Goal: Task Accomplishment & Management: Manage account settings

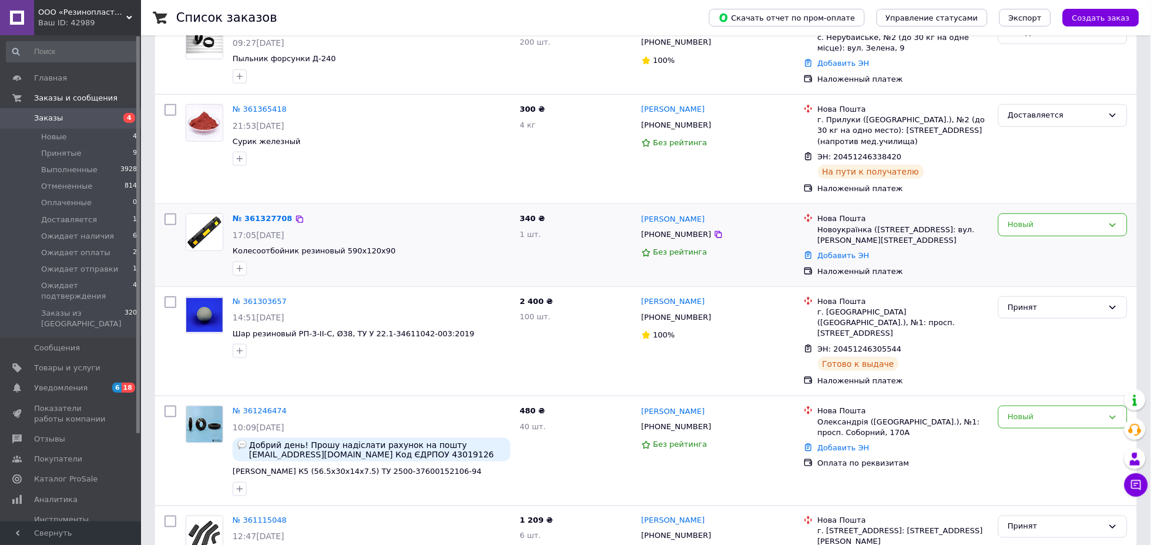
scroll to position [174, 0]
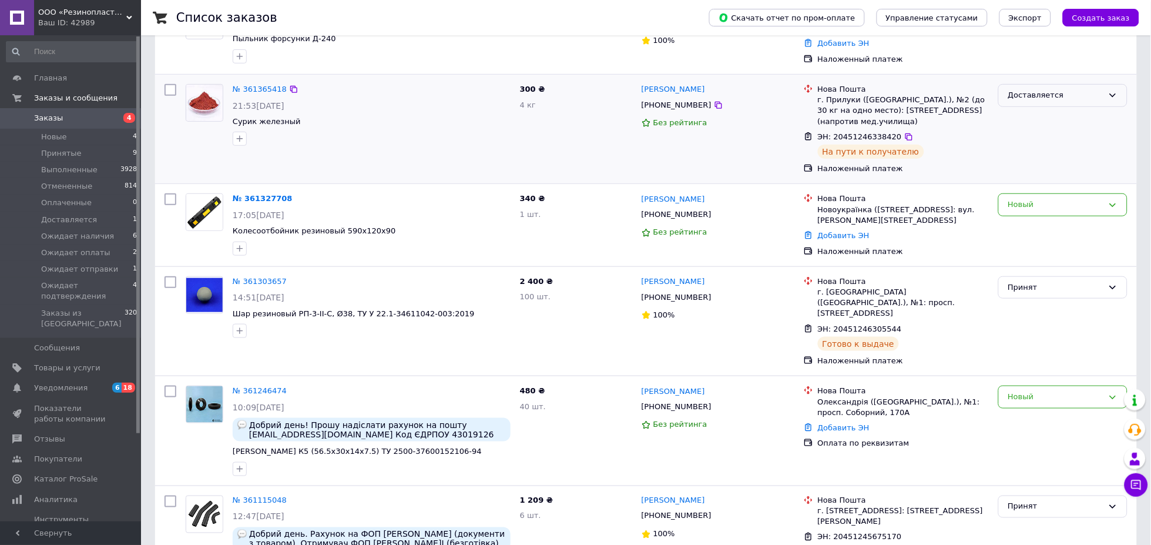
click at [1036, 91] on div "Доставляется" at bounding box center [1056, 95] width 95 height 12
click at [1029, 92] on div "Доставляется" at bounding box center [1056, 95] width 95 height 12
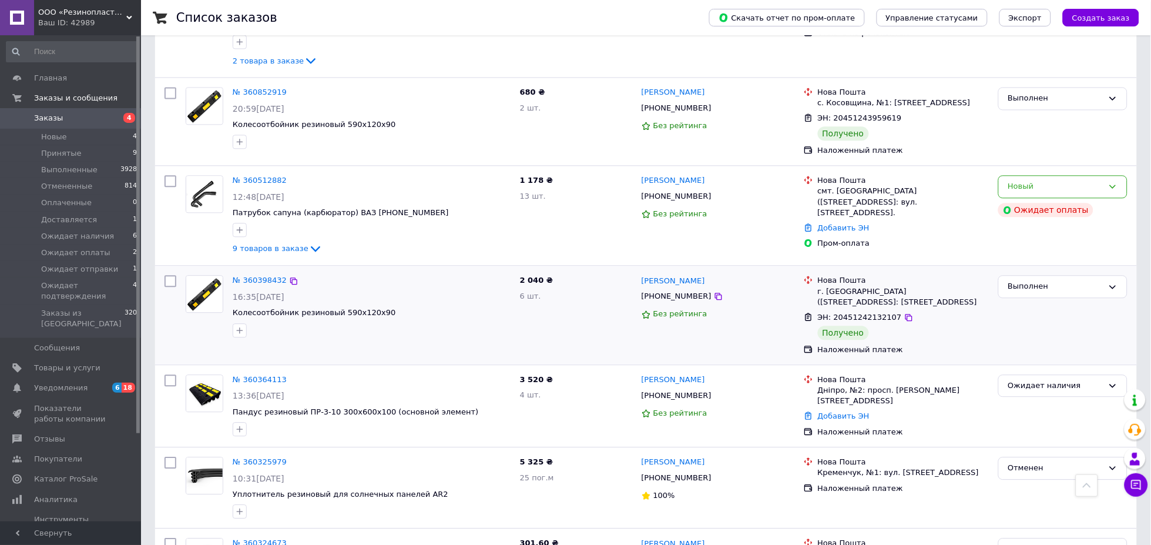
scroll to position [696, 0]
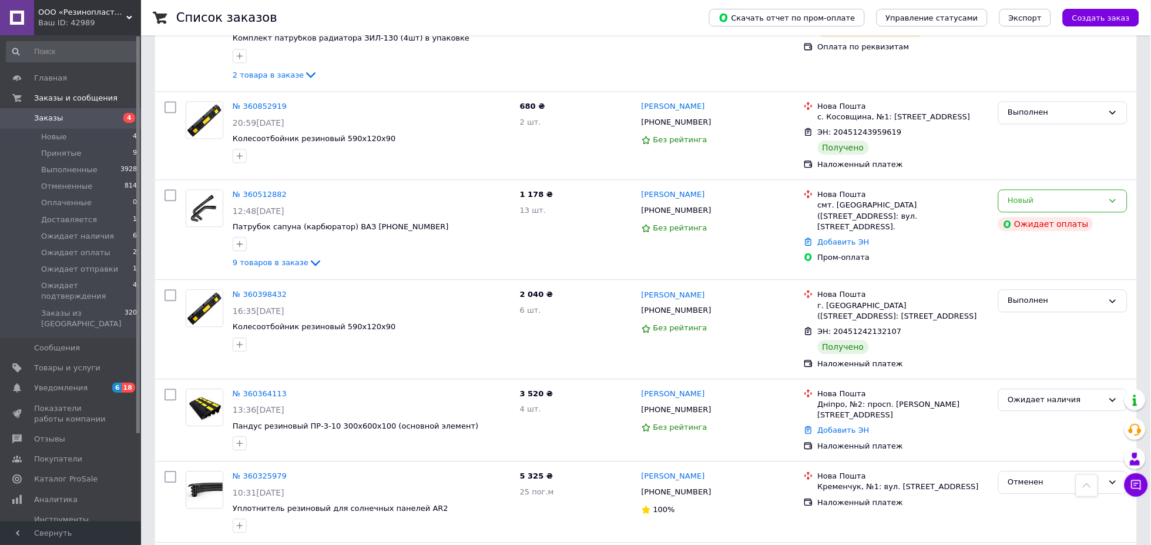
drag, startPoint x: 580, startPoint y: 339, endPoint x: 1150, endPoint y: 139, distance: 604.1
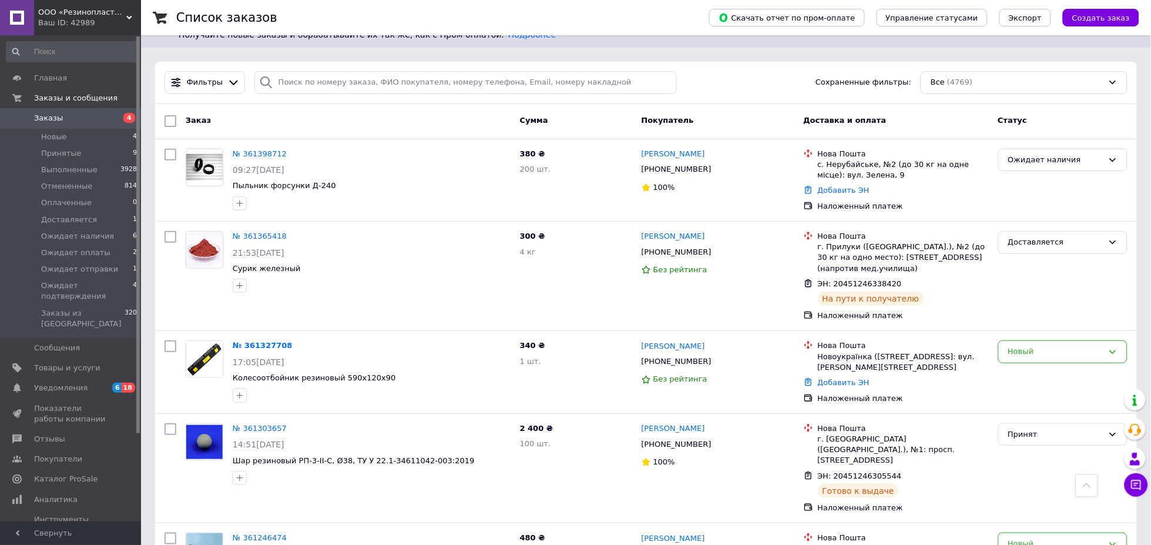
scroll to position [0, 0]
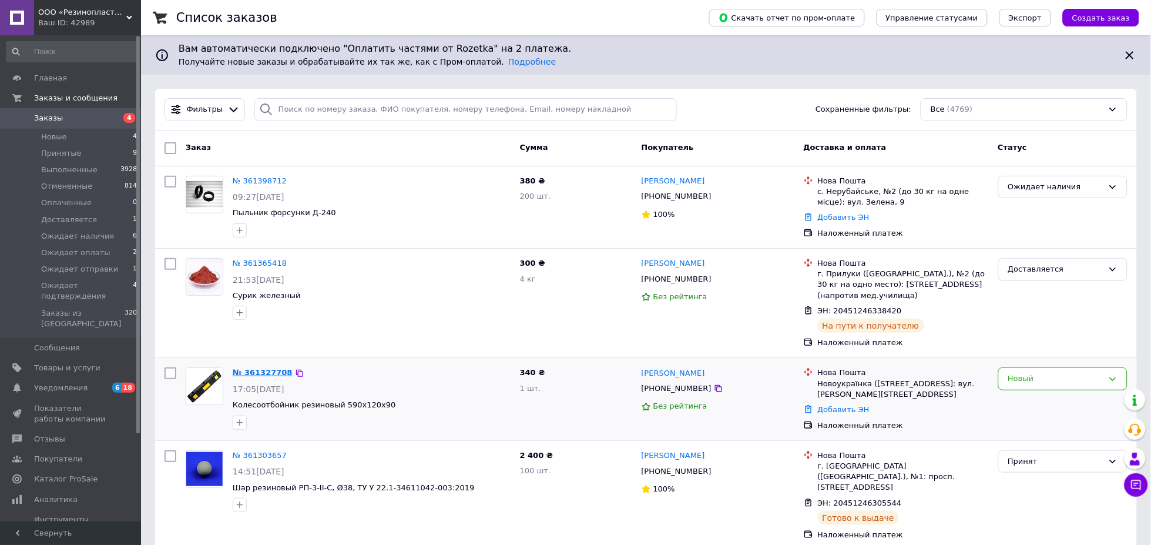
click at [272, 368] on link "№ 361327708" at bounding box center [263, 372] width 60 height 9
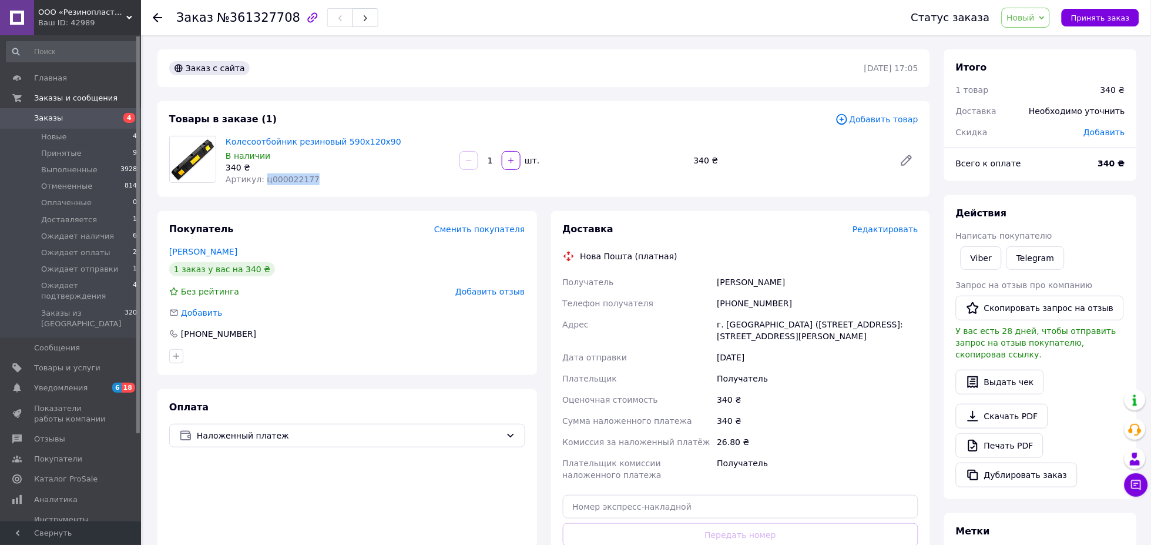
drag, startPoint x: 276, startPoint y: 186, endPoint x: 260, endPoint y: 185, distance: 15.9
click at [260, 185] on div "Артикул: ц000022177" at bounding box center [338, 179] width 225 height 12
drag, startPoint x: 260, startPoint y: 185, endPoint x: 414, endPoint y: 148, distance: 157.7
click at [414, 148] on div "Колесоотбойник резиновый 590х120х90 В наличии 340 ₴ Артикул: ц000022177" at bounding box center [338, 160] width 234 height 54
drag, startPoint x: 312, startPoint y: 175, endPoint x: 262, endPoint y: 172, distance: 50.6
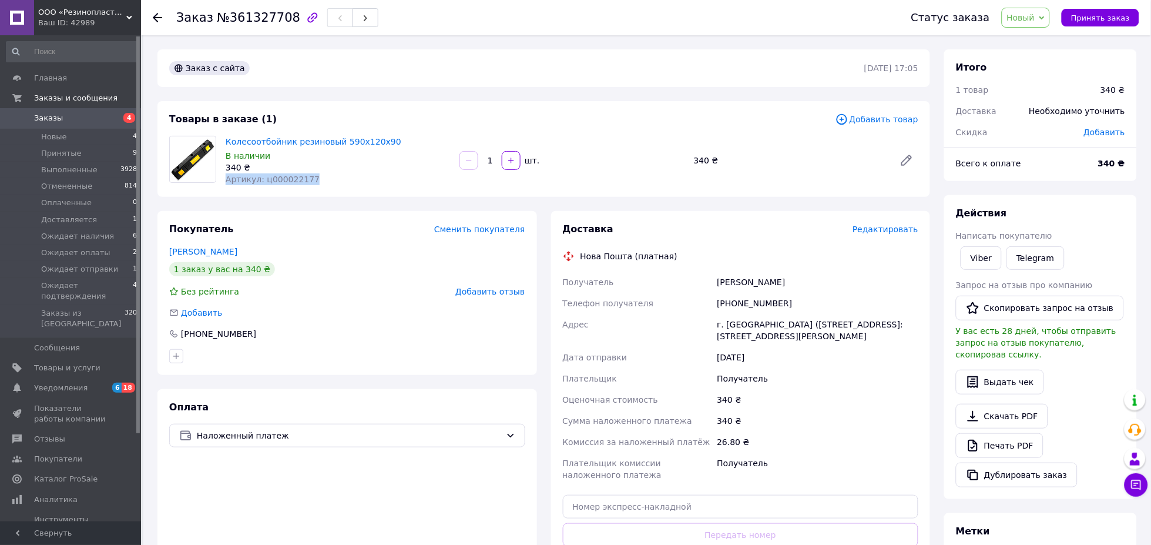
click at [262, 172] on div "Колесоотбойник резиновый 590х120х90 В наличии 340 ₴ Артикул: ц000022177" at bounding box center [338, 160] width 234 height 54
click at [273, 177] on span "Артикул: ц000022177" at bounding box center [273, 179] width 94 height 9
drag, startPoint x: 306, startPoint y: 178, endPoint x: 260, endPoint y: 180, distance: 45.9
click at [260, 180] on div "Артикул: ц000022177" at bounding box center [338, 179] width 225 height 12
copy span "ц000022177"
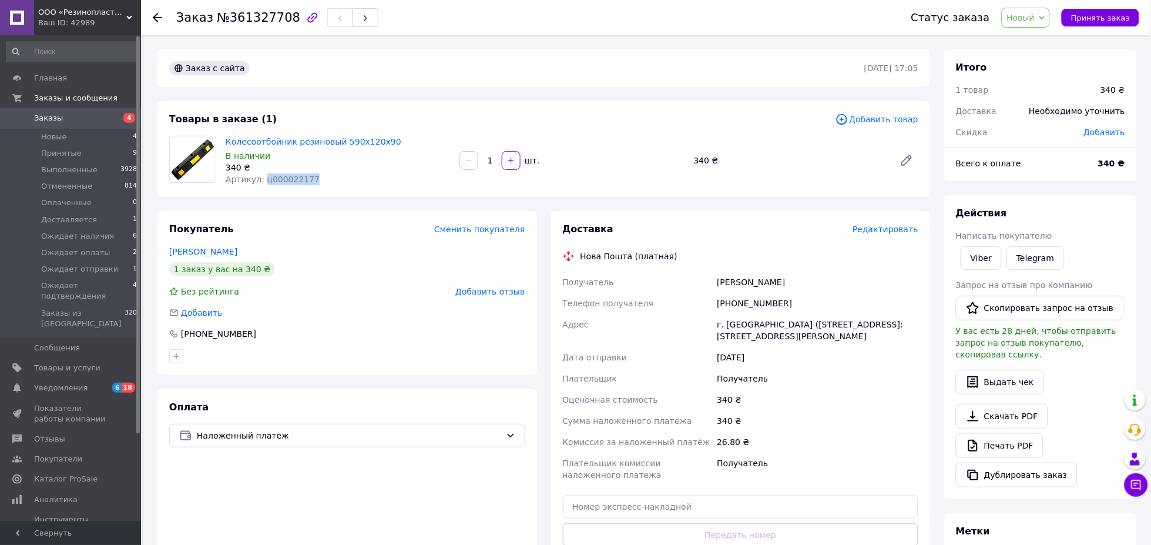
drag, startPoint x: 714, startPoint y: 281, endPoint x: 796, endPoint y: 286, distance: 82.4
click at [796, 286] on div "Получатель Грищенко Костянтин Телефон получателя +380680680844 Адрес г. Новоукр…" at bounding box center [741, 379] width 361 height 214
copy div "Получатель Грищенко Костянтин"
drag, startPoint x: 718, startPoint y: 299, endPoint x: 791, endPoint y: 292, distance: 73.3
click at [791, 292] on div "Получатель Грищенко Костянтин Телефон получателя +380680680844 Адрес г. Новоукр…" at bounding box center [741, 379] width 361 height 214
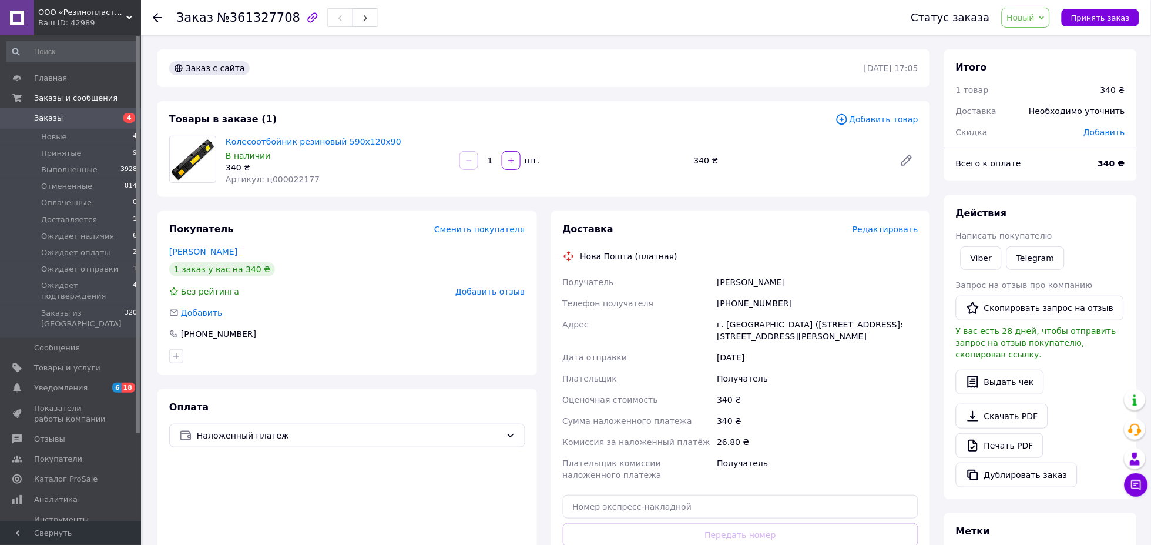
click at [723, 305] on div "[PHONE_NUMBER]" at bounding box center [818, 303] width 206 height 21
drag, startPoint x: 719, startPoint y: 304, endPoint x: 775, endPoint y: 300, distance: 56.6
click at [775, 300] on div "[PHONE_NUMBER]" at bounding box center [818, 303] width 206 height 21
copy div "[PHONE_NUMBER]"
drag, startPoint x: 718, startPoint y: 324, endPoint x: 803, endPoint y: 336, distance: 86.6
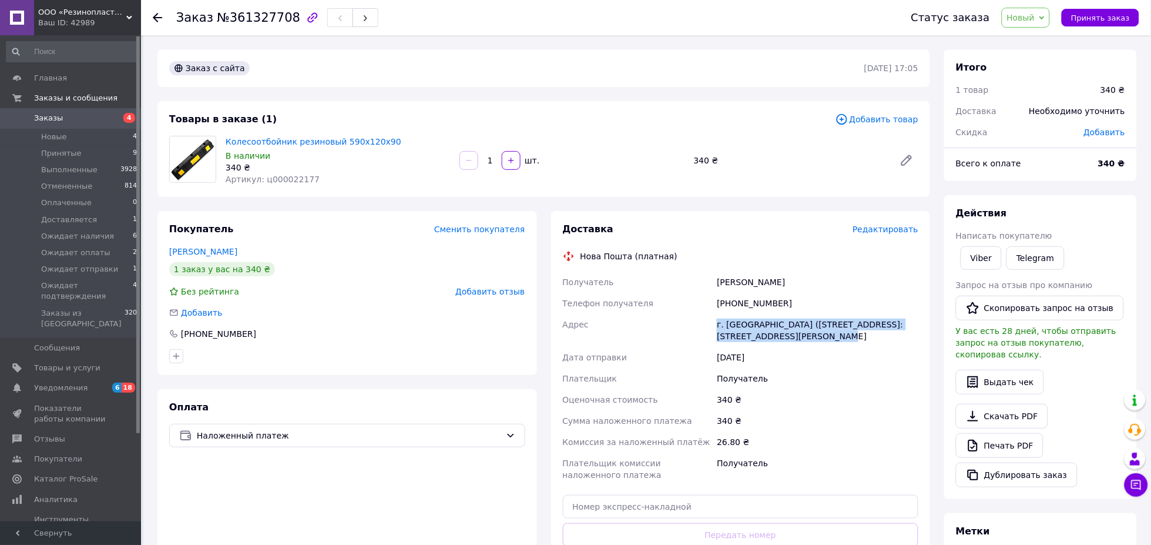
click at [803, 336] on div "г. Новоукраинка (Кировоградская обл.), №1: ул. Николая Вороного, 90" at bounding box center [818, 330] width 206 height 33
copy div "г. Новоукраинка (Кировоградская обл.), №1: ул. Николая Вороного, 90"
click at [972, 259] on link "Viber" at bounding box center [981, 258] width 41 height 24
click at [300, 15] on div at bounding box center [312, 17] width 25 height 25
drag, startPoint x: 285, startPoint y: 15, endPoint x: 282, endPoint y: 26, distance: 11.7
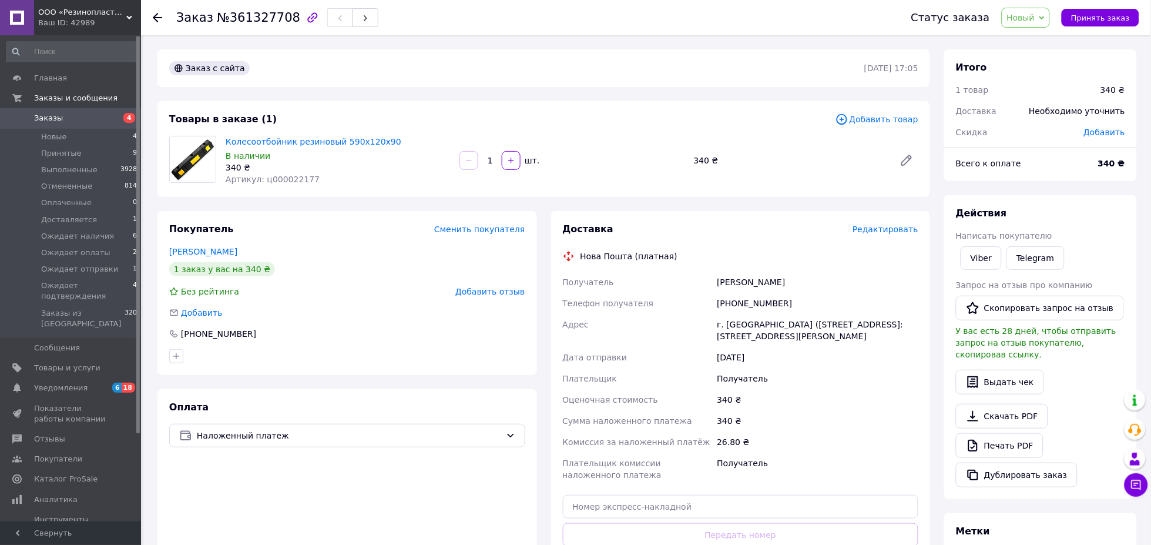
click at [282, 26] on div "Заказ №361327708" at bounding box center [277, 18] width 202 height 20
drag, startPoint x: 209, startPoint y: 18, endPoint x: 282, endPoint y: 20, distance: 72.9
click at [282, 20] on h1 "Заказ №361327708" at bounding box center [238, 18] width 124 height 14
copy span "№361327708"
click at [1026, 17] on span "Новый" at bounding box center [1021, 17] width 28 height 9
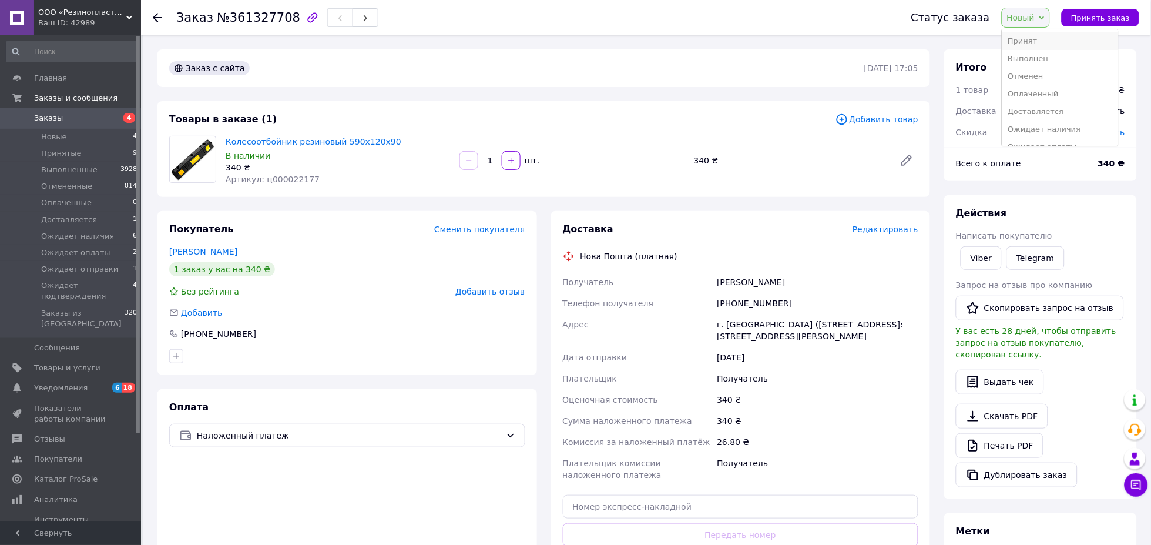
click at [1035, 45] on li "Принят" at bounding box center [1061, 41] width 116 height 18
click at [153, 18] on icon at bounding box center [157, 17] width 9 height 9
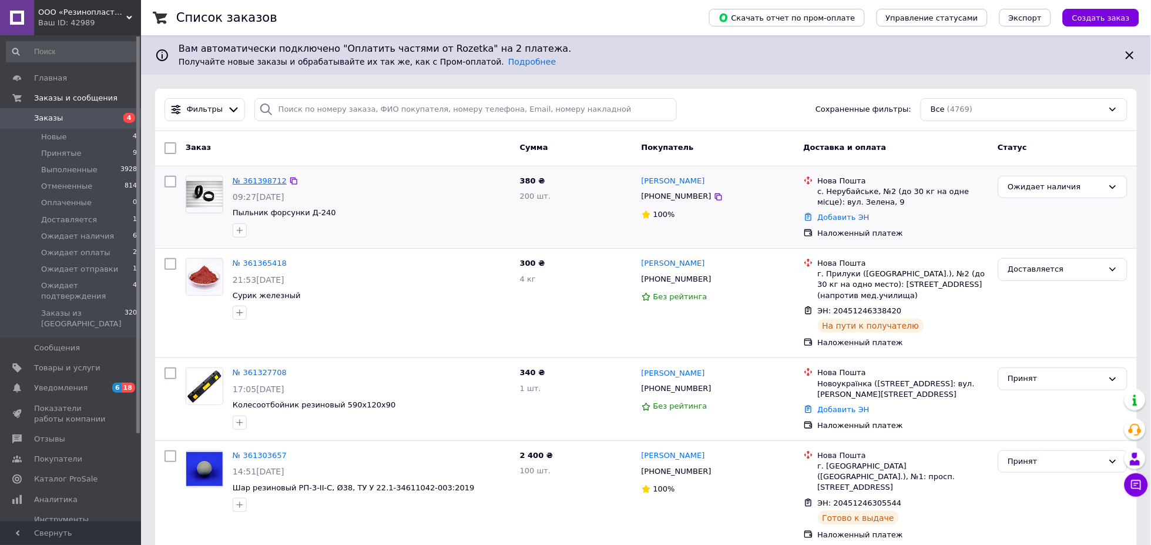
click at [262, 179] on link "№ 361398712" at bounding box center [260, 180] width 54 height 9
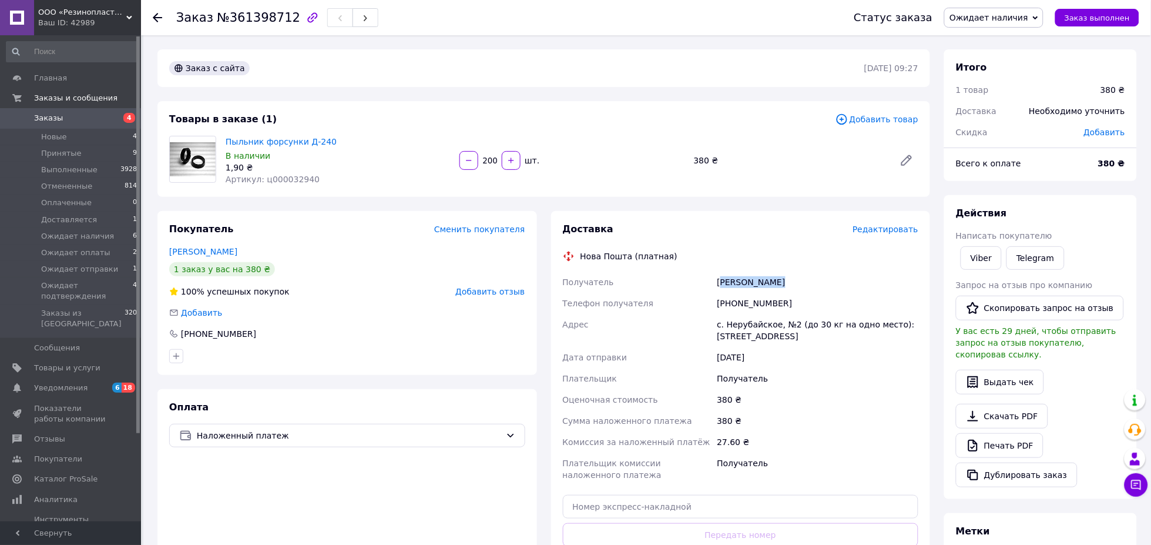
drag, startPoint x: 720, startPoint y: 284, endPoint x: 803, endPoint y: 288, distance: 83.5
click at [803, 288] on div "[PERSON_NAME]" at bounding box center [818, 282] width 206 height 21
drag, startPoint x: 717, startPoint y: 276, endPoint x: 776, endPoint y: 275, distance: 58.8
click at [776, 275] on div "[PERSON_NAME]" at bounding box center [818, 282] width 206 height 21
copy div "[PERSON_NAME]"
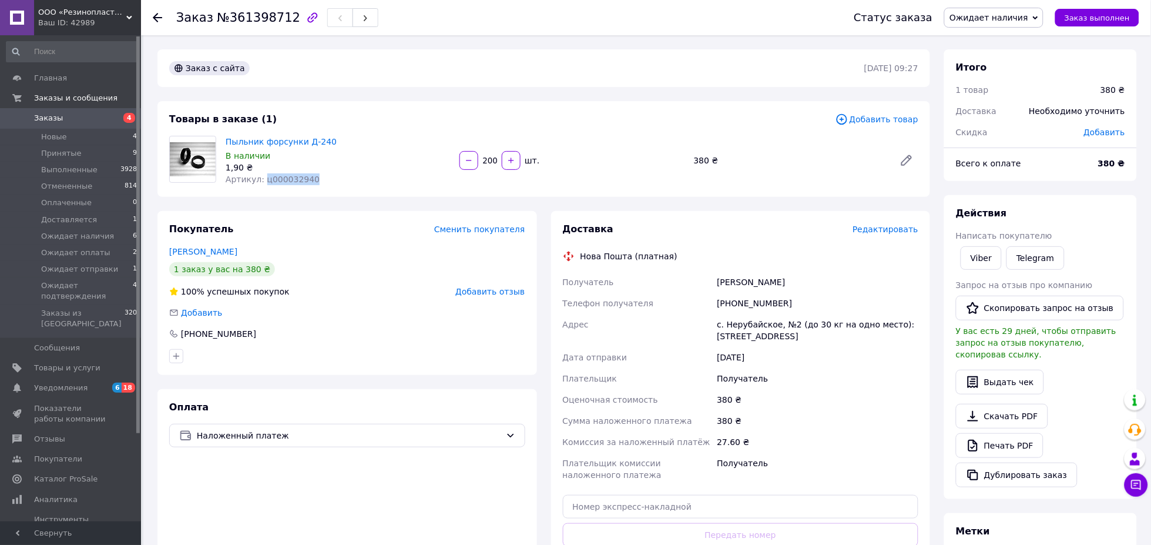
drag, startPoint x: 317, startPoint y: 179, endPoint x: 259, endPoint y: 178, distance: 58.2
click at [259, 178] on div "Артикул: ц000032940" at bounding box center [338, 179] width 225 height 12
copy span "ц000032940"
drag, startPoint x: 716, startPoint y: 280, endPoint x: 772, endPoint y: 286, distance: 56.1
click at [772, 286] on div "[PERSON_NAME]" at bounding box center [818, 282] width 206 height 21
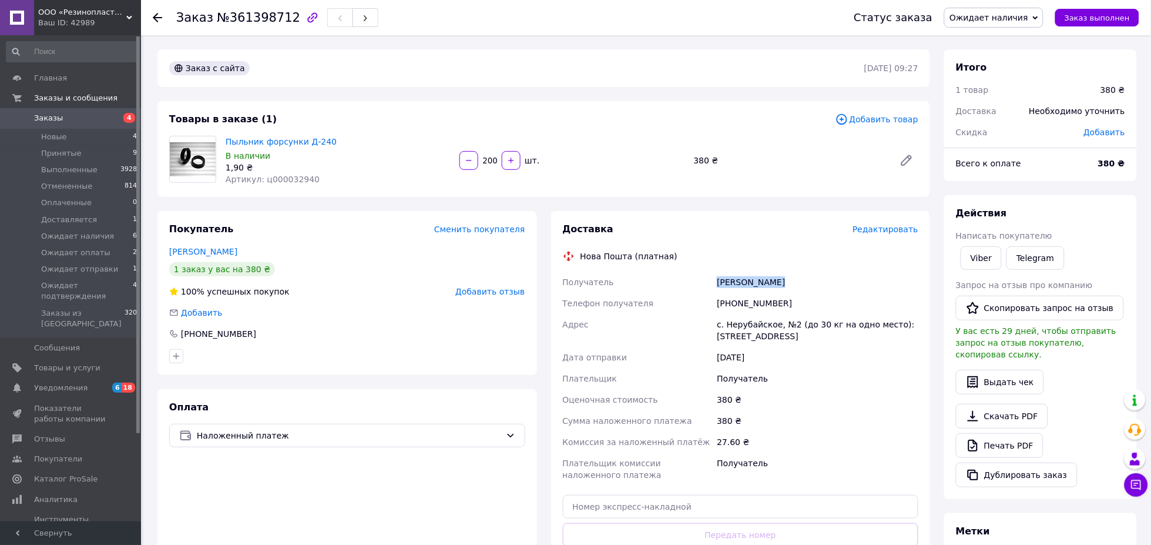
copy div "[PERSON_NAME]"
drag, startPoint x: 717, startPoint y: 302, endPoint x: 776, endPoint y: 307, distance: 59.0
click at [776, 307] on div "[PHONE_NUMBER]" at bounding box center [818, 303] width 206 height 21
copy div "[PHONE_NUMBER]"
drag, startPoint x: 718, startPoint y: 323, endPoint x: 762, endPoint y: 335, distance: 46.3
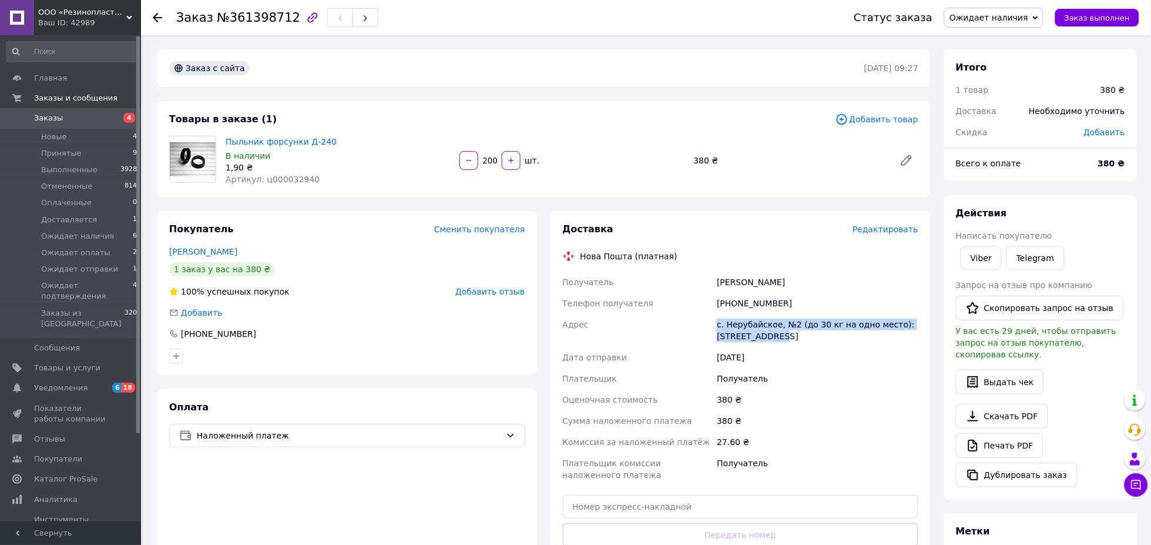
click at [762, 335] on div "с. Нерубайское, №2 (до 30 кг на одно место): [STREET_ADDRESS]" at bounding box center [818, 330] width 206 height 33
copy div "с. Нерубайское, №2 (до 30 кг на одно место): [STREET_ADDRESS]"
